Goal: Information Seeking & Learning: Learn about a topic

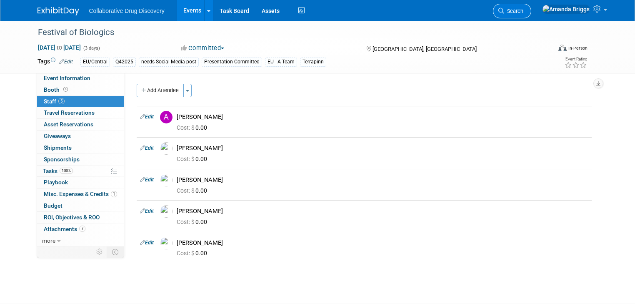
click at [523, 11] on span "Search" at bounding box center [513, 11] width 19 height 6
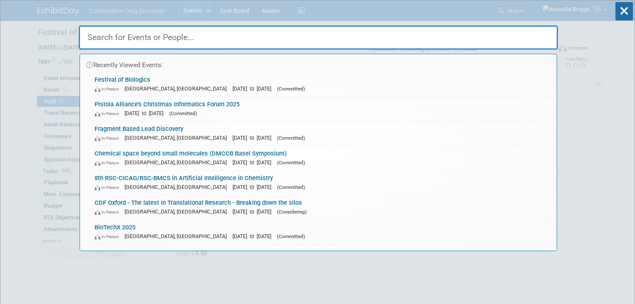
click at [323, 36] on input "text" at bounding box center [318, 37] width 479 height 24
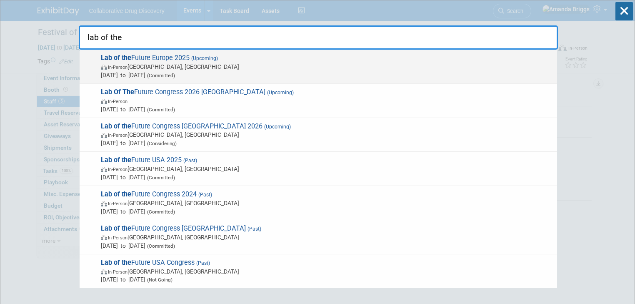
type input "lab of the"
click at [148, 57] on span "Lab of the Future Europe 2025 (Upcoming) In-Person [GEOGRAPHIC_DATA], [GEOGRAPH…" at bounding box center [325, 66] width 455 height 25
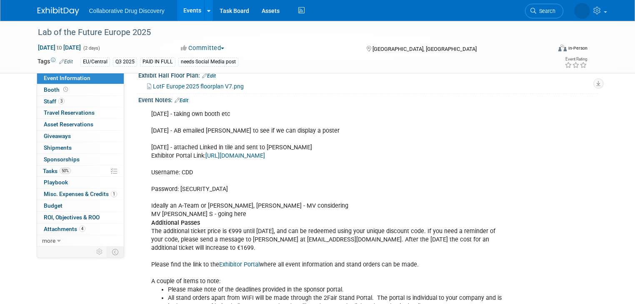
scroll to position [333, 0]
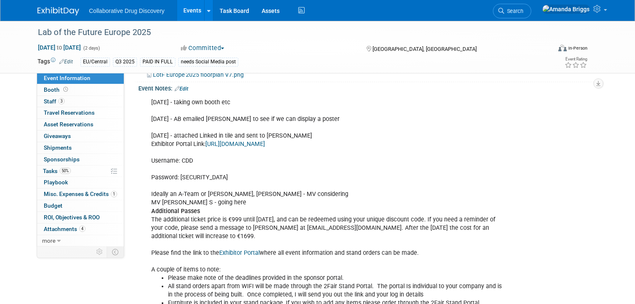
click at [223, 143] on link "https://easup.nl/exhibitor/authenticate" at bounding box center [235, 143] width 60 height 7
click at [45, 102] on span "Staff 3" at bounding box center [54, 101] width 21 height 7
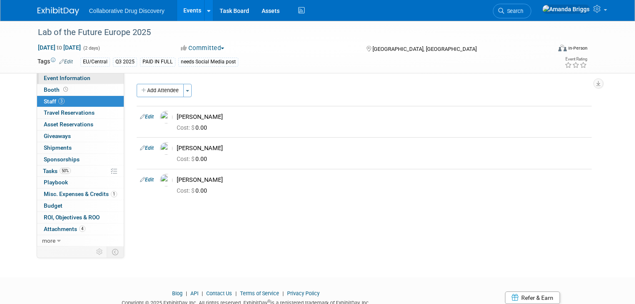
click at [69, 80] on span "Event Information" at bounding box center [67, 78] width 47 height 7
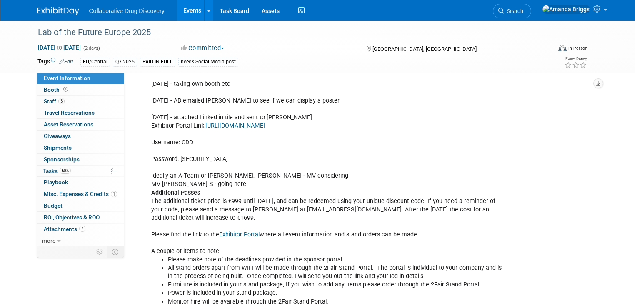
scroll to position [367, 0]
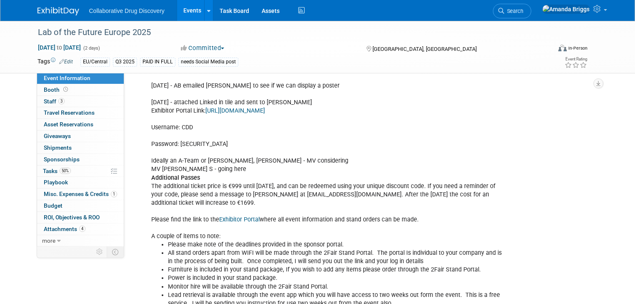
click at [256, 111] on link "https://easup.nl/exhibitor/authenticate" at bounding box center [235, 110] width 60 height 7
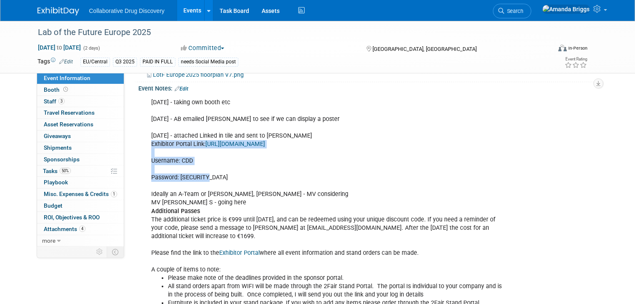
drag, startPoint x: 217, startPoint y: 175, endPoint x: 143, endPoint y: 145, distance: 79.1
click at [145, 145] on div "19AUG2025 - taking own booth etc 07AUG2025 - AB emailed Carrie to see if we can…" at bounding box center [326, 286] width 363 height 385
copy div "Exhibitor Portal Link: https://easup.nl/exhibitor/authenticate Username: CDD Pa…"
drag, startPoint x: 148, startPoint y: 33, endPoint x: 31, endPoint y: 33, distance: 116.3
click at [35, 33] on div "Lab of the Future Europe 2025" at bounding box center [288, 32] width 506 height 15
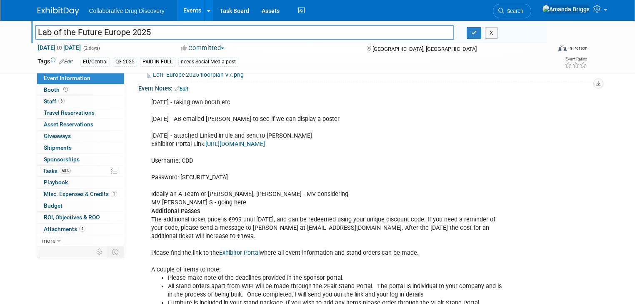
click at [165, 35] on input "Lab of the Future Europe 2025" at bounding box center [244, 32] width 419 height 15
drag, startPoint x: 146, startPoint y: 33, endPoint x: 28, endPoint y: 33, distance: 118.0
click at [35, 33] on input "Lab of the Future Europe 2025" at bounding box center [244, 32] width 419 height 15
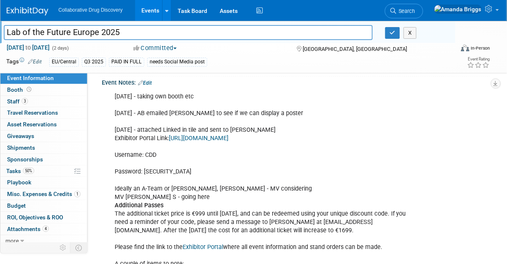
scroll to position [367, 0]
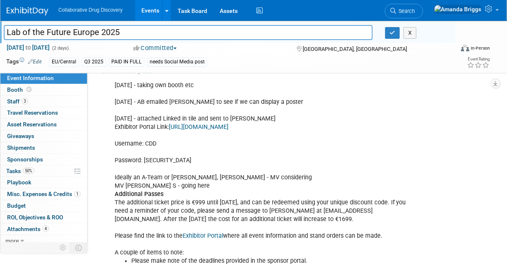
click at [128, 28] on input "Lab of the Future Europe 2025" at bounding box center [188, 32] width 369 height 15
drag, startPoint x: 124, startPoint y: 32, endPoint x: 5, endPoint y: 47, distance: 120.5
click at [5, 47] on div "Lab of the Future Europe 2025 Lab of the Future Europe 2025 X Sep 30, 2025 to O…" at bounding box center [253, 47] width 507 height 52
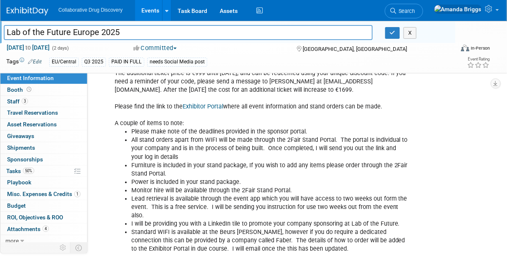
scroll to position [500, 0]
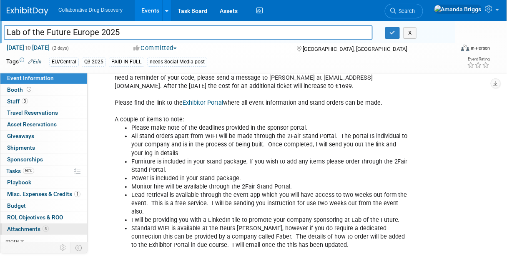
click at [22, 228] on span "Attachments 4" at bounding box center [28, 228] width 42 height 7
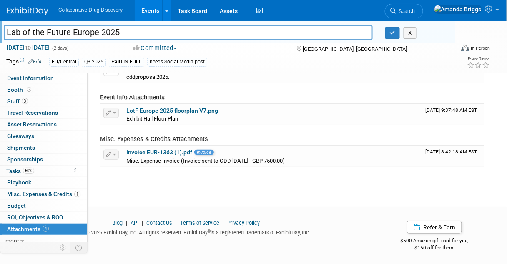
scroll to position [48, 0]
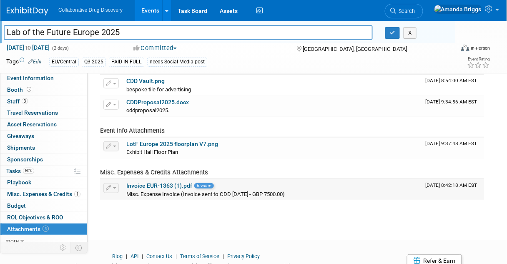
click at [147, 183] on link "Invoice EUR-1363 (1).pdf" at bounding box center [159, 185] width 66 height 7
click at [153, 103] on link "CDDProposal2025.docx" at bounding box center [157, 102] width 63 height 7
